Goal: Browse casually

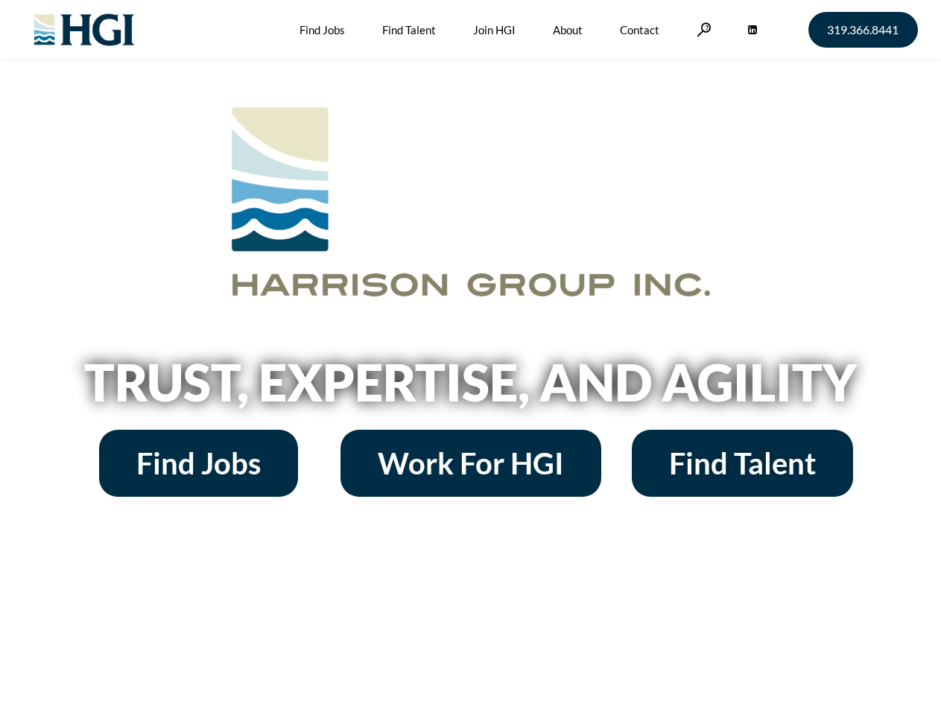
click at [470, 358] on h2 "Trust, Expertise, and Agility" at bounding box center [470, 382] width 849 height 51
click at [702, 29] on link at bounding box center [703, 29] width 15 height 14
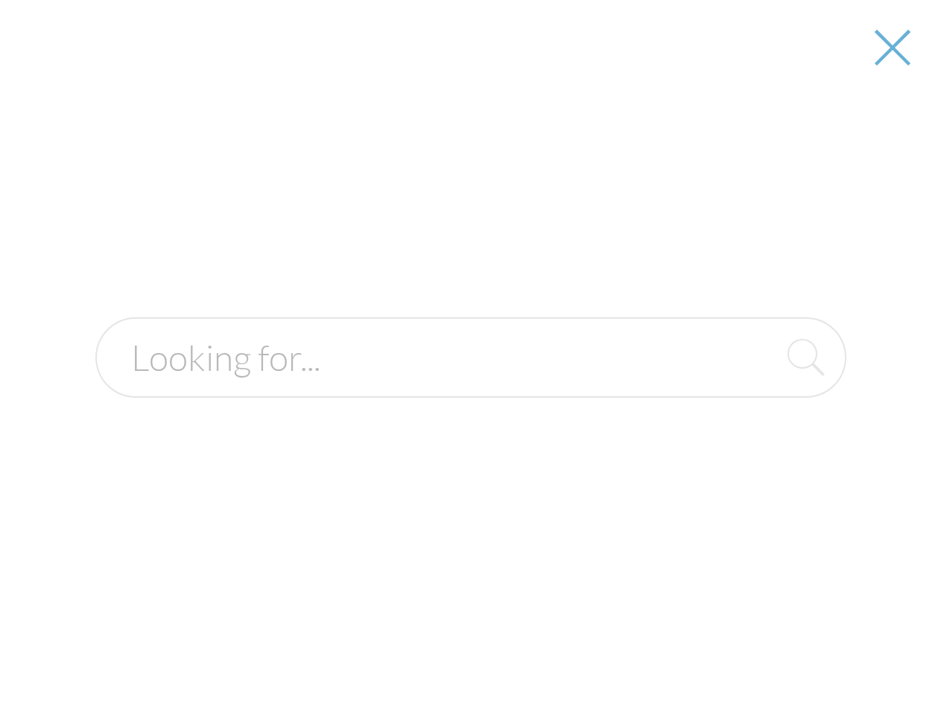
click at [470, 387] on div at bounding box center [470, 357] width 939 height 715
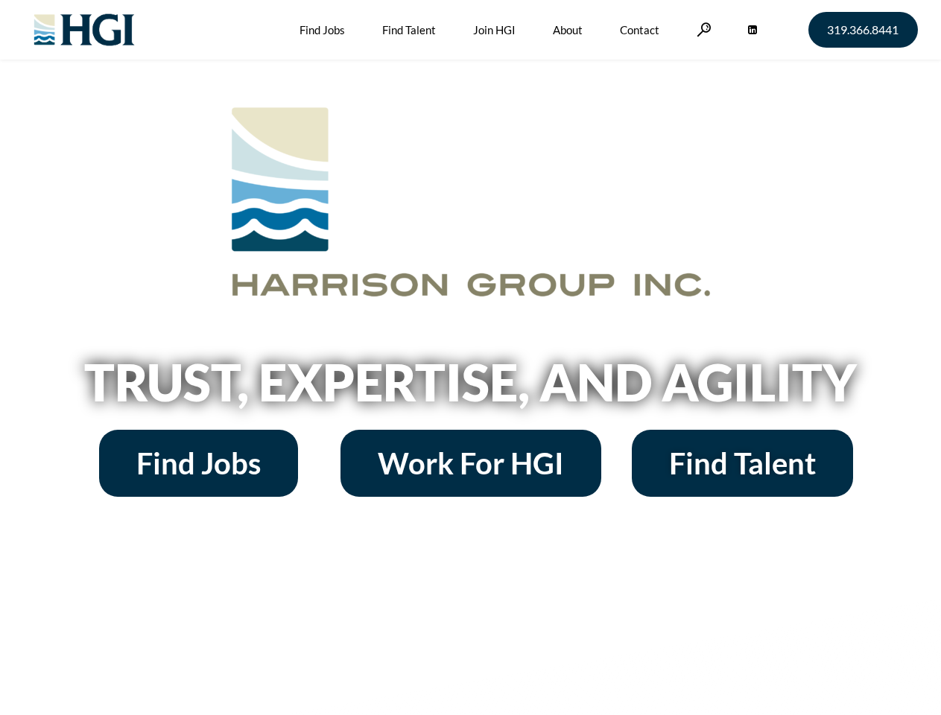
click at [470, 358] on h2 "Trust, Expertise, and Agility" at bounding box center [470, 382] width 849 height 51
click at [702, 29] on link at bounding box center [703, 29] width 15 height 14
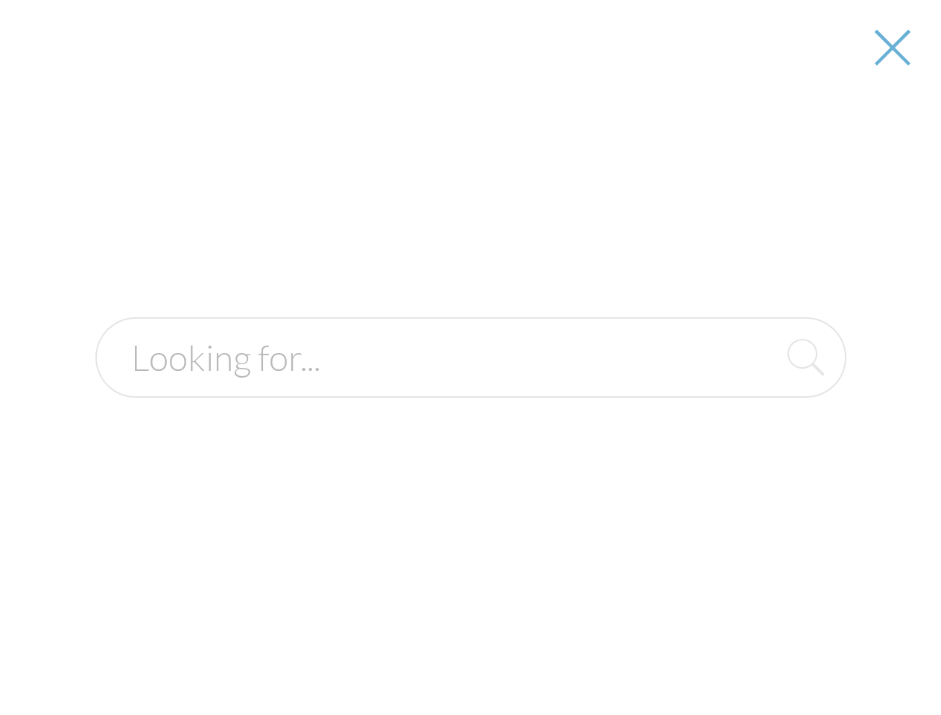
click at [470, 387] on h2 "Trust, Expertise, and Agility" at bounding box center [470, 382] width 849 height 51
